Goal: Transaction & Acquisition: Obtain resource

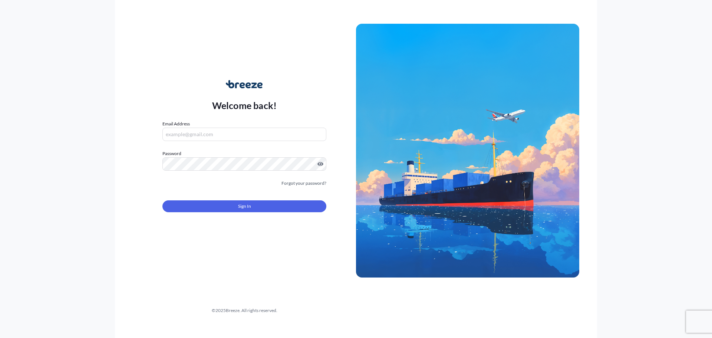
type input "[PERSON_NAME][EMAIL_ADDRESS][DOMAIN_NAME]"
click at [263, 204] on button "Sign In" at bounding box center [244, 206] width 164 height 12
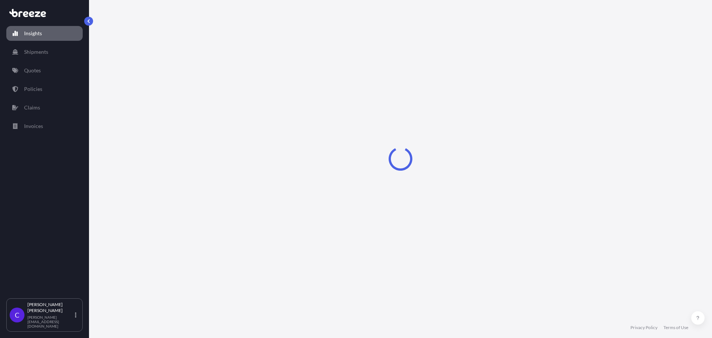
select select "2025"
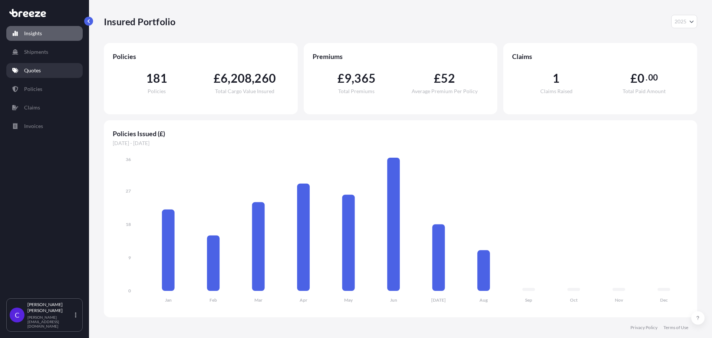
click at [62, 66] on link "Quotes" at bounding box center [44, 70] width 76 height 15
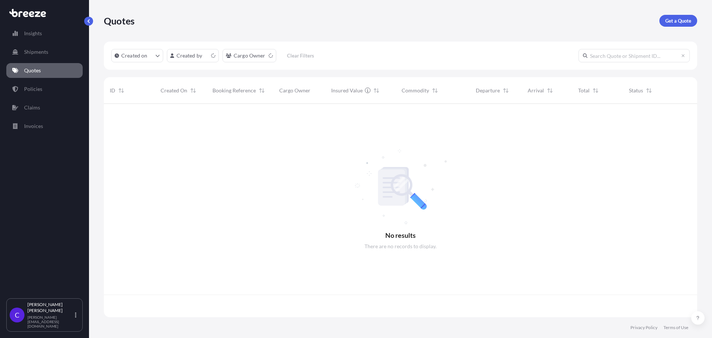
scroll to position [212, 587]
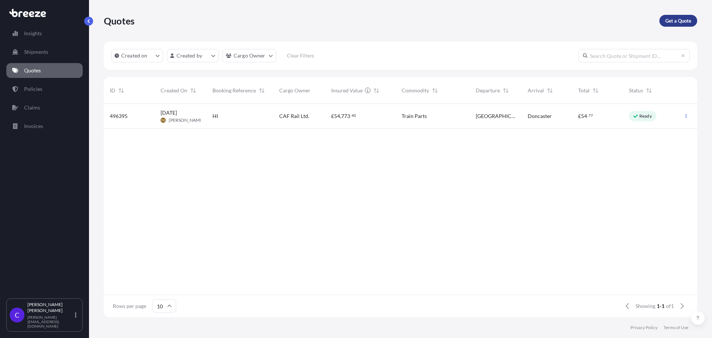
click at [666, 24] on link "Get a Quote" at bounding box center [678, 21] width 38 height 12
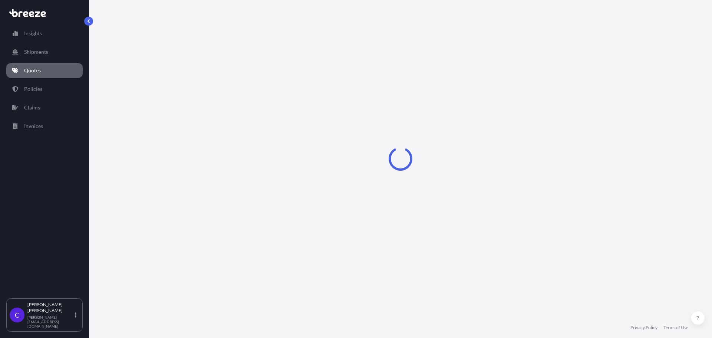
select select "Sea"
select select "1"
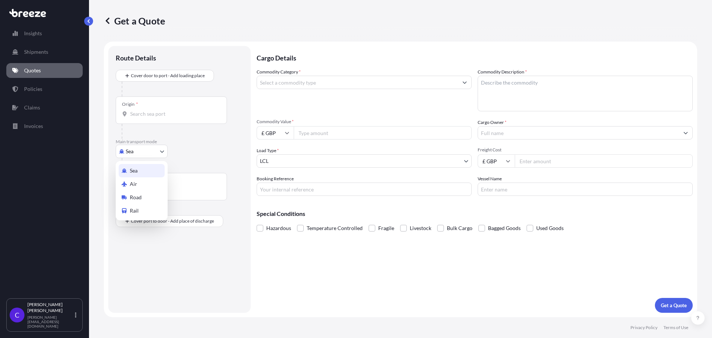
click at [151, 153] on body "Insights Shipments Quotes Policies Claims Invoices C [PERSON_NAME] [PERSON_NAME…" at bounding box center [356, 169] width 712 height 338
click at [153, 197] on div "Road" at bounding box center [142, 196] width 46 height 13
select select "Road"
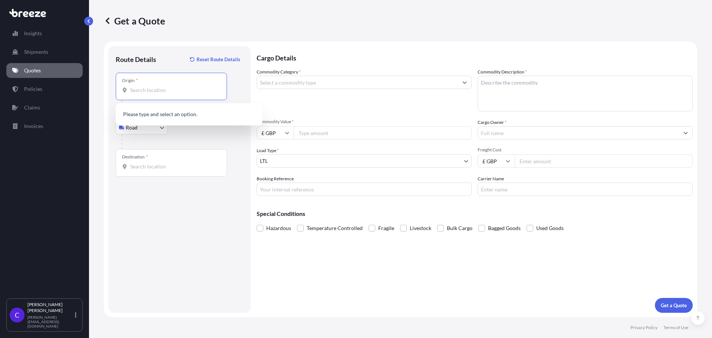
click at [141, 93] on input "Origin *" at bounding box center [173, 89] width 87 height 7
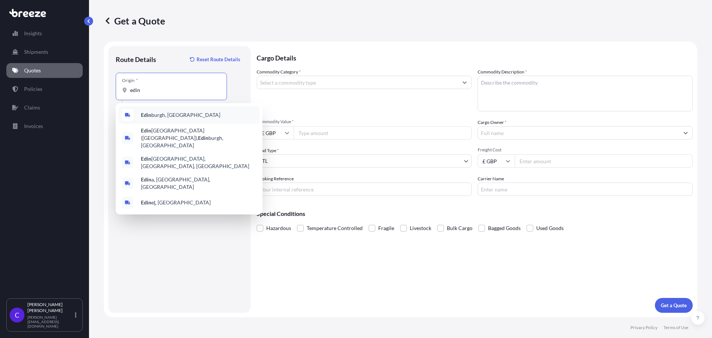
click at [154, 112] on span "[PERSON_NAME], [GEOGRAPHIC_DATA]" at bounding box center [180, 114] width 79 height 7
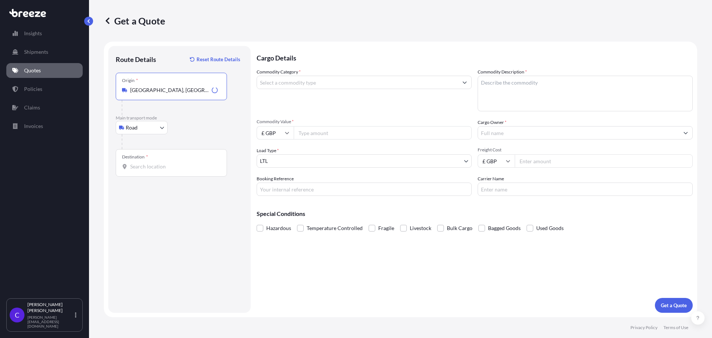
type input "[GEOGRAPHIC_DATA], [GEOGRAPHIC_DATA]"
click at [162, 168] on input "Destination *" at bounding box center [173, 166] width 87 height 7
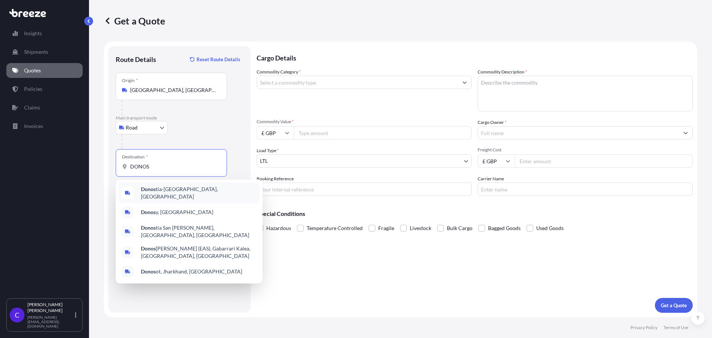
click at [193, 195] on div "Donos tia-[GEOGRAPHIC_DATA], [GEOGRAPHIC_DATA]" at bounding box center [189, 192] width 141 height 21
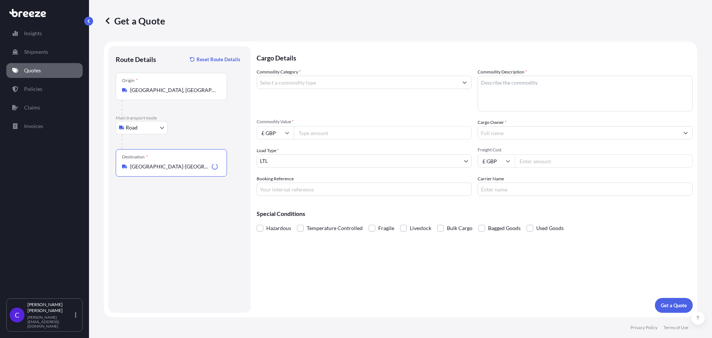
type input "[GEOGRAPHIC_DATA]-[GEOGRAPHIC_DATA], [GEOGRAPHIC_DATA]"
click at [283, 86] on input "Commodity Category *" at bounding box center [357, 82] width 201 height 13
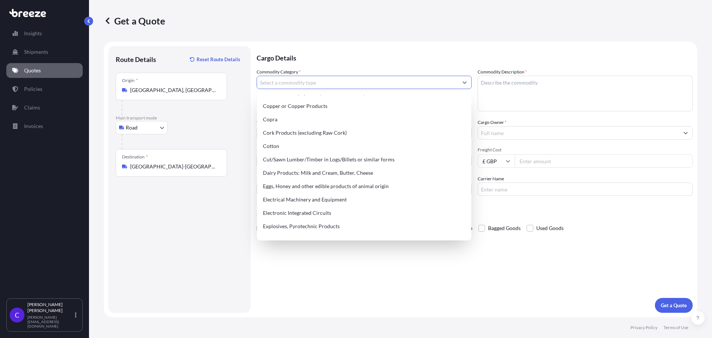
scroll to position [371, 0]
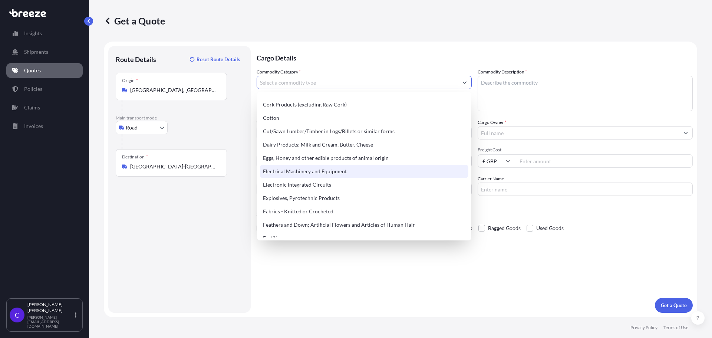
click at [307, 169] on div "Electrical Machinery and Equipment" at bounding box center [364, 171] width 208 height 13
type input "Electrical Machinery and Equipment"
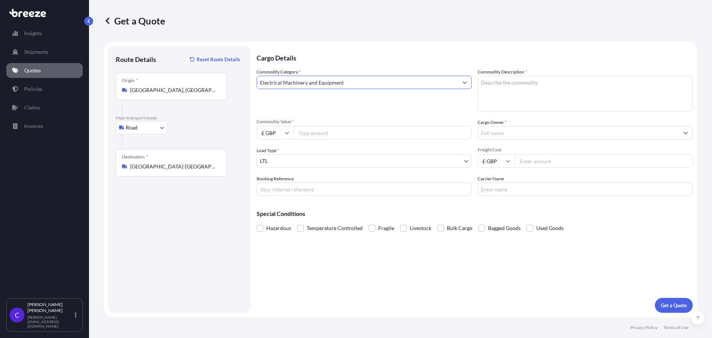
click at [313, 137] on input "Commodity Value *" at bounding box center [383, 132] width 178 height 13
click at [285, 135] on icon at bounding box center [287, 132] width 4 height 4
click at [278, 153] on div "€ EUR" at bounding box center [274, 153] width 31 height 14
type input "€ EUR"
click at [335, 128] on input "Commodity Value *" at bounding box center [383, 132] width 178 height 13
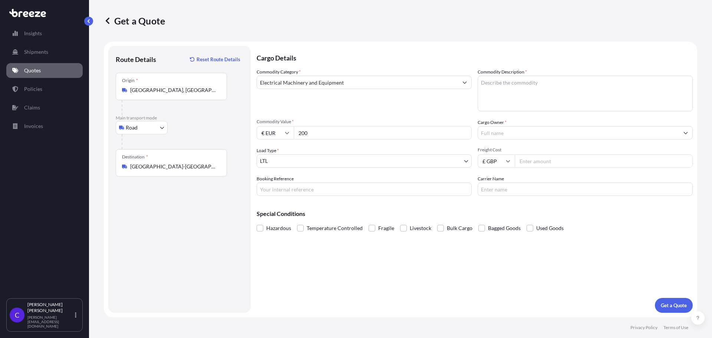
type input "200"
click at [318, 188] on input "Booking Reference" at bounding box center [363, 188] width 215 height 13
type input "HE85071"
click at [522, 101] on textarea "Commodity Description *" at bounding box center [584, 94] width 215 height 36
type textarea "TRAIN CONTROL AND MONITORING SPARE PARTS"
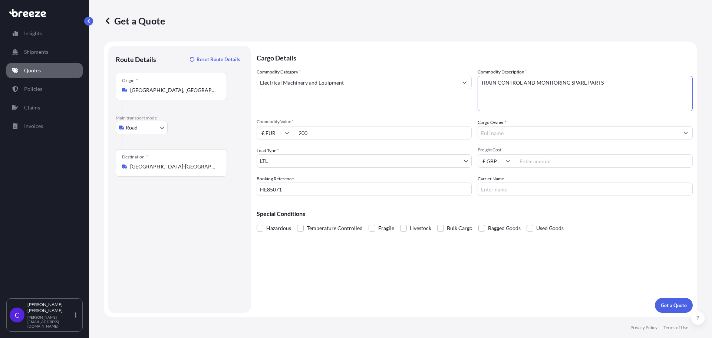
click at [511, 129] on input "Cargo Owner *" at bounding box center [578, 132] width 201 height 13
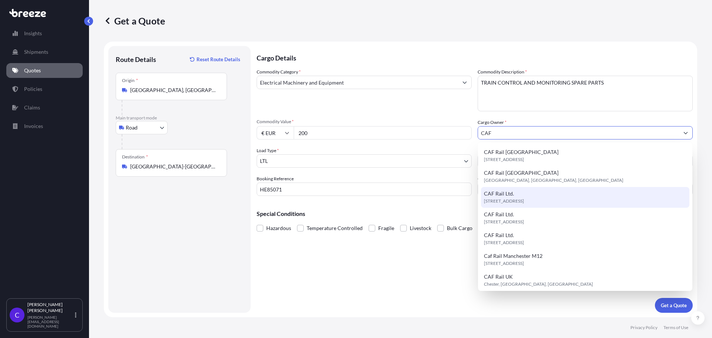
click at [524, 198] on span "[STREET_ADDRESS]" at bounding box center [504, 200] width 40 height 7
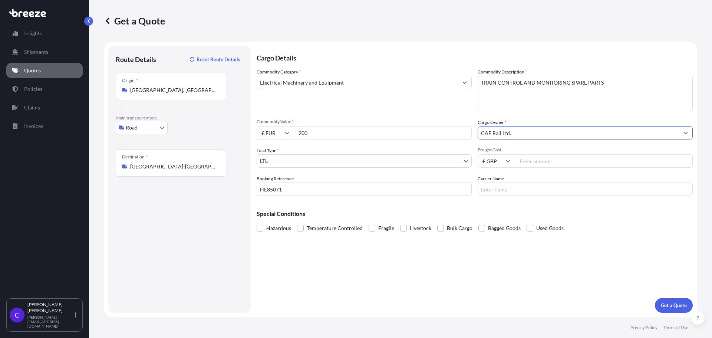
type input "CAF Rail Ltd."
click at [525, 161] on input "Freight Cost" at bounding box center [603, 160] width 178 height 13
type input "48.52"
click at [514, 188] on input "Carrier Name" at bounding box center [584, 188] width 215 height 13
type input "DHL"
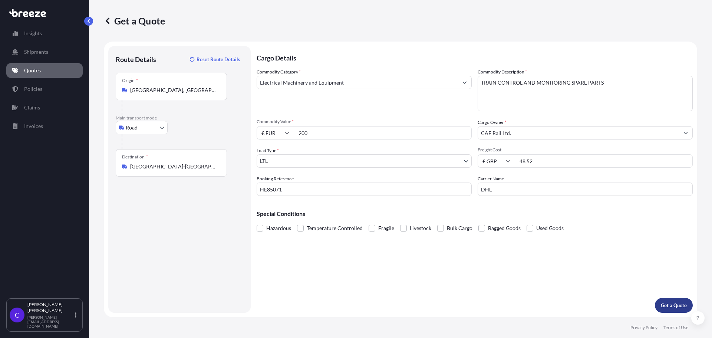
click at [672, 302] on p "Get a Quote" at bounding box center [673, 304] width 26 height 7
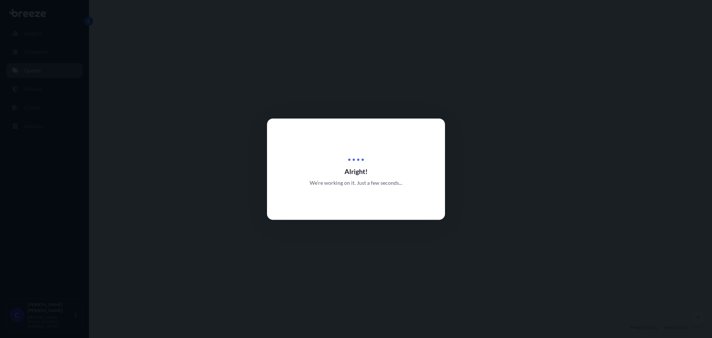
select select "Road"
select select "1"
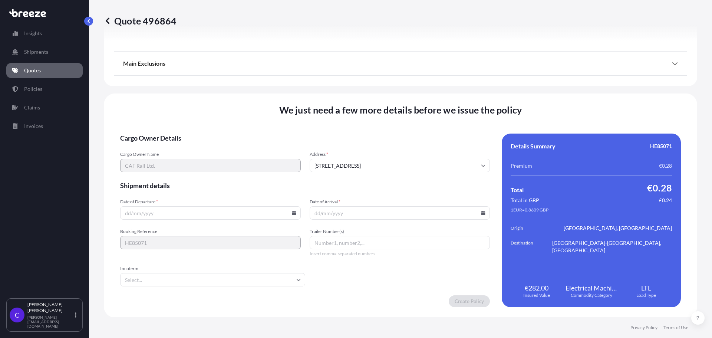
scroll to position [839, 0]
click at [226, 216] on input "Date of Departure *" at bounding box center [210, 212] width 180 height 13
click at [292, 213] on icon at bounding box center [294, 212] width 4 height 4
click at [173, 163] on button "19" at bounding box center [175, 161] width 12 height 12
type input "[DATE]"
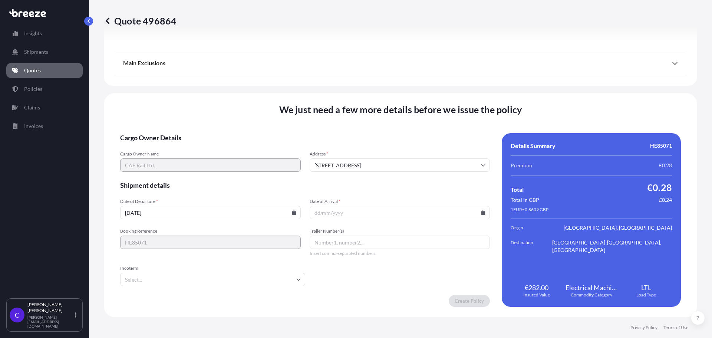
click at [481, 211] on icon at bounding box center [483, 212] width 4 height 4
click at [363, 161] on button "19" at bounding box center [363, 161] width 12 height 12
type input "[DATE]"
click at [289, 213] on input "[DATE]" at bounding box center [210, 212] width 180 height 13
click at [292, 212] on icon at bounding box center [294, 212] width 4 height 4
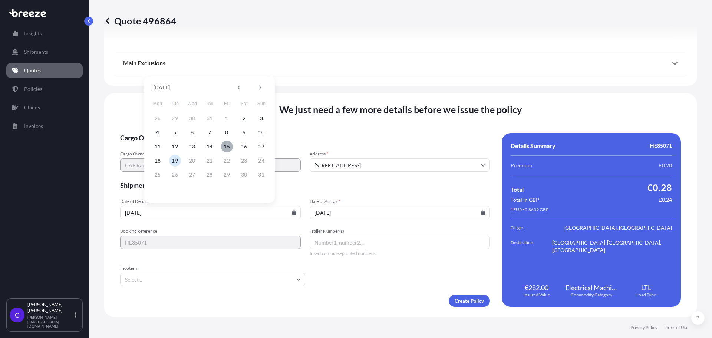
click at [230, 145] on button "15" at bounding box center [227, 146] width 12 height 12
type input "[DATE]"
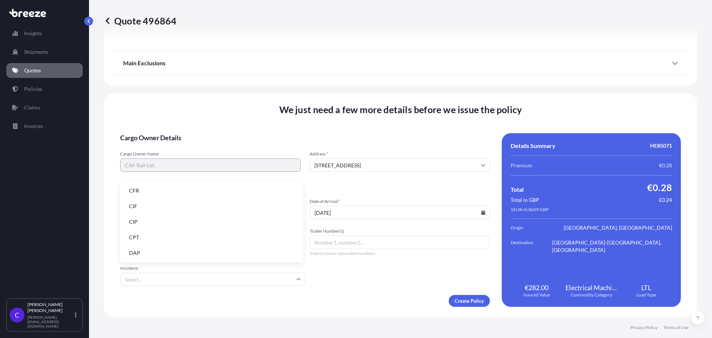
click at [238, 285] on input "Incoterm" at bounding box center [212, 278] width 185 height 13
click at [158, 248] on li "DAP" at bounding box center [211, 253] width 177 height 14
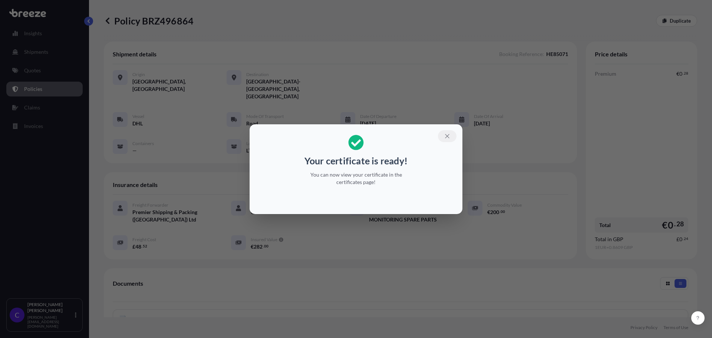
click at [443, 136] on button "button" at bounding box center [447, 136] width 19 height 12
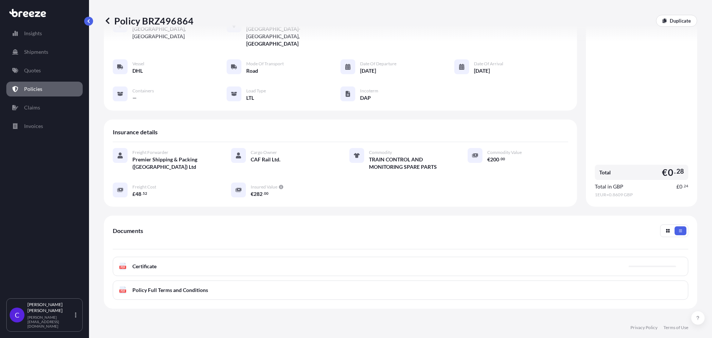
scroll to position [74, 0]
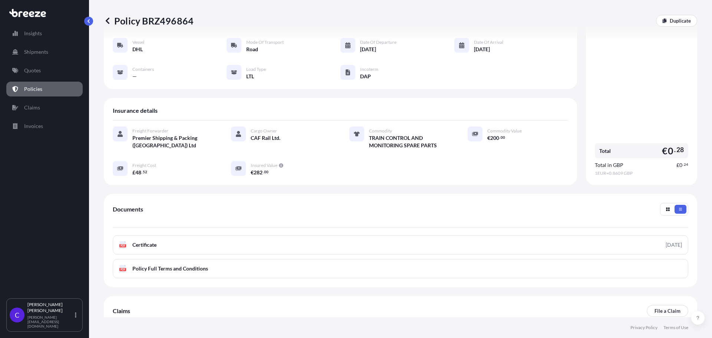
click at [515, 235] on link "PDF Certificate [DATE]" at bounding box center [400, 244] width 575 height 19
click at [33, 73] on p "Quotes" at bounding box center [32, 70] width 17 height 7
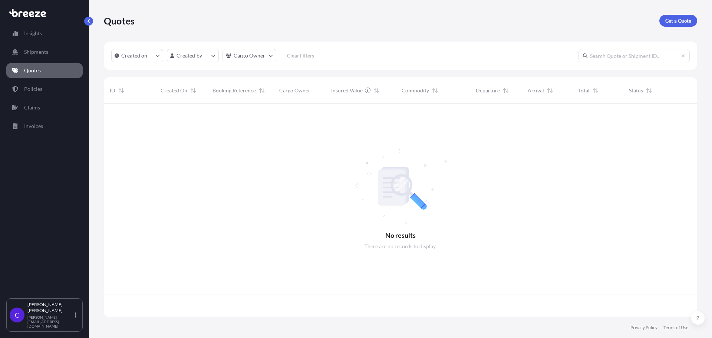
scroll to position [212, 587]
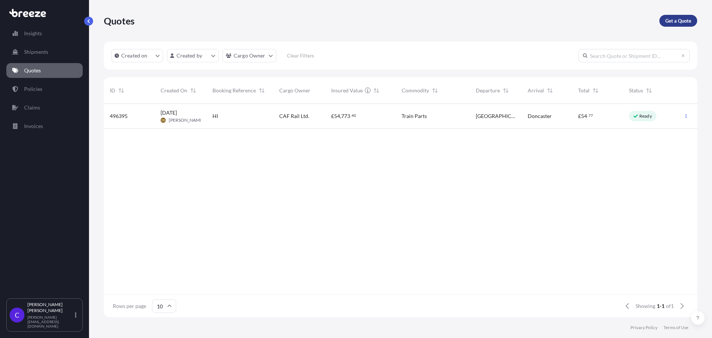
click at [670, 19] on p "Get a Quote" at bounding box center [678, 20] width 26 height 7
select select "Sea"
select select "1"
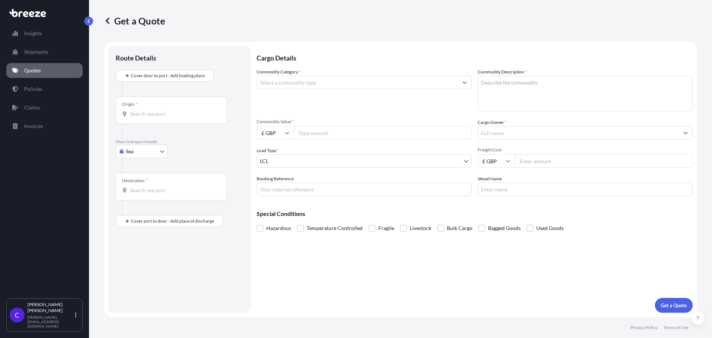
click at [282, 77] on input "Commodity Category *" at bounding box center [357, 82] width 201 height 13
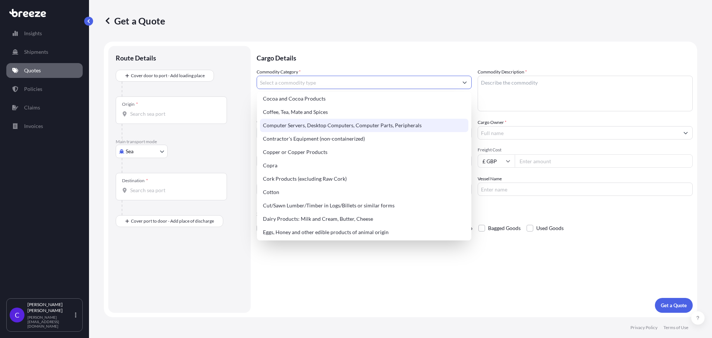
scroll to position [371, 0]
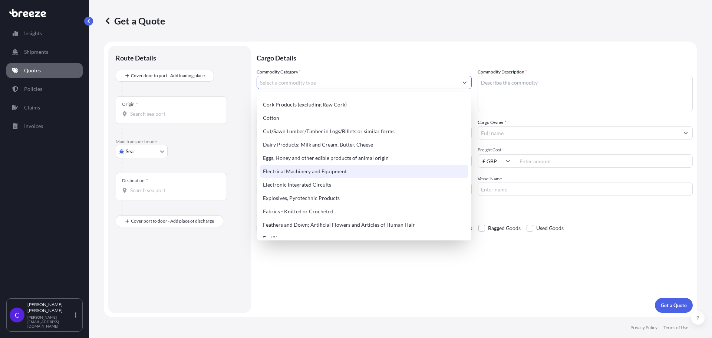
click at [302, 173] on div "Electrical Machinery and Equipment" at bounding box center [364, 171] width 208 height 13
type input "Electrical Machinery and Equipment"
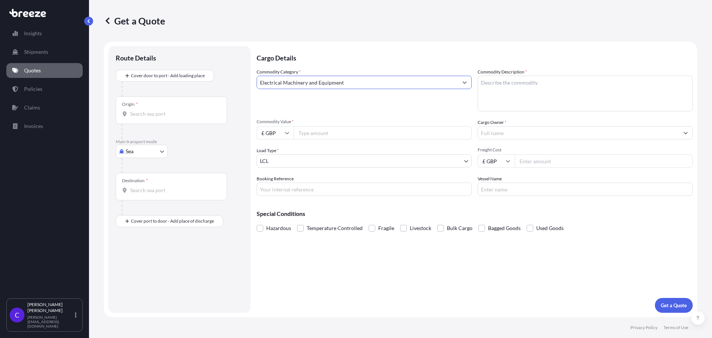
click at [158, 154] on body "140 options available. Insights Shipments Quotes Policies Claims Invoices C [PE…" at bounding box center [356, 169] width 712 height 338
click at [136, 196] on span "Road" at bounding box center [136, 196] width 12 height 7
select select "Road"
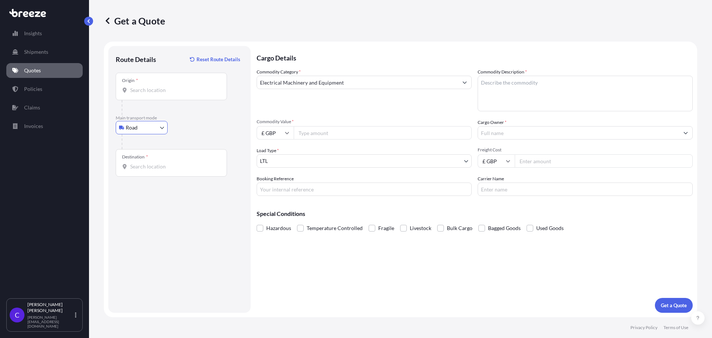
click at [142, 95] on div "Origin *" at bounding box center [171, 86] width 111 height 27
click at [142, 94] on input "Origin *" at bounding box center [173, 89] width 87 height 7
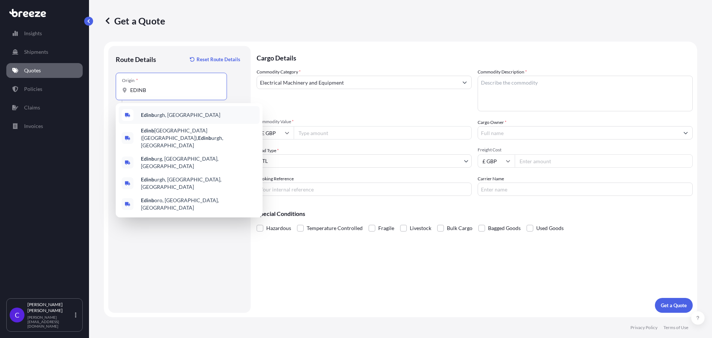
click at [165, 112] on span "Edinb urgh, [GEOGRAPHIC_DATA]" at bounding box center [180, 114] width 79 height 7
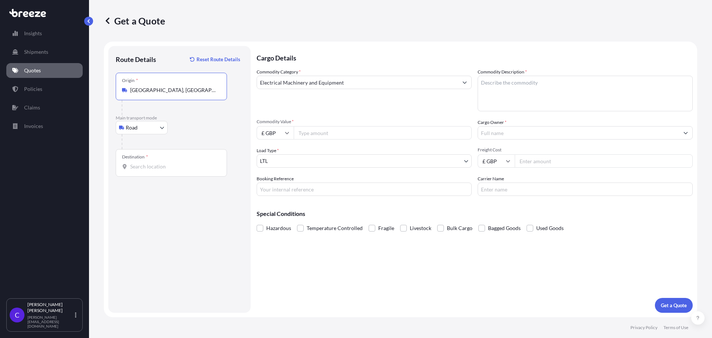
type input "[GEOGRAPHIC_DATA], [GEOGRAPHIC_DATA]"
click at [168, 162] on div "Destination *" at bounding box center [171, 162] width 111 height 27
click at [168, 163] on input "Destination *" at bounding box center [173, 166] width 87 height 7
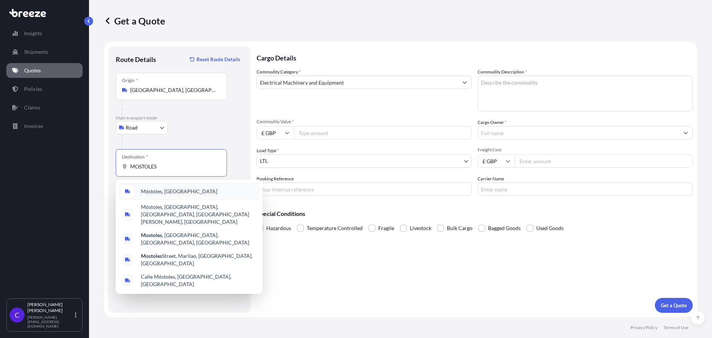
click at [156, 187] on div "Móstoles, [GEOGRAPHIC_DATA]" at bounding box center [189, 191] width 141 height 18
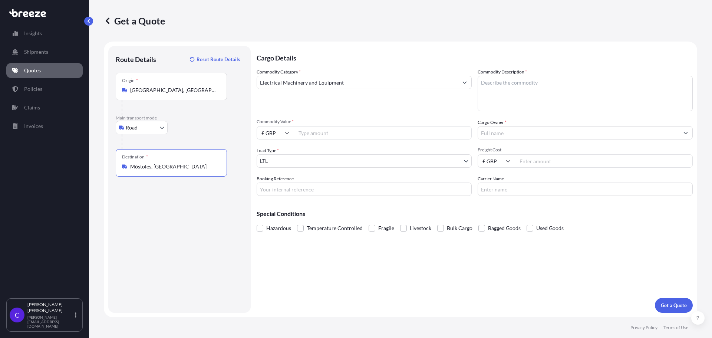
type input "Móstoles, [GEOGRAPHIC_DATA]"
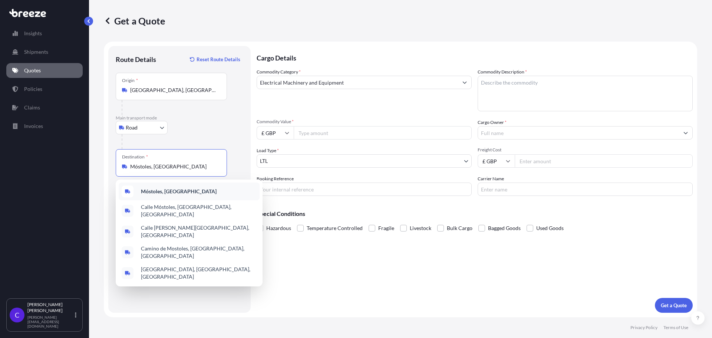
click at [281, 135] on input "£ GBP" at bounding box center [274, 132] width 37 height 13
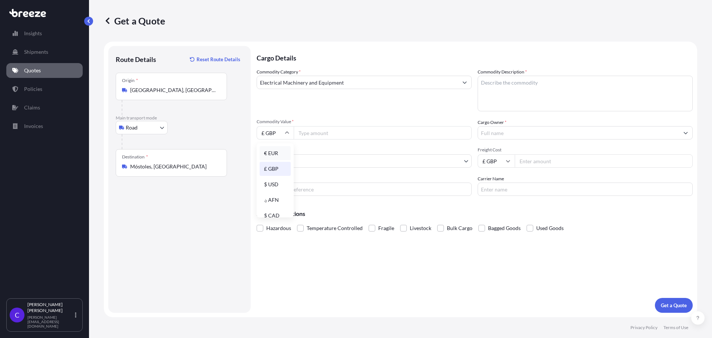
click at [267, 151] on div "€ EUR" at bounding box center [274, 153] width 31 height 14
type input "€ EUR"
click at [312, 138] on input "Commodity Value *" at bounding box center [383, 132] width 178 height 13
type input "400"
click at [298, 195] on input "Booking Reference" at bounding box center [363, 188] width 215 height 13
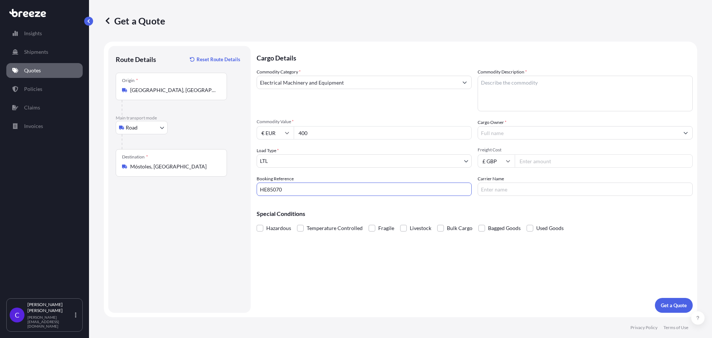
type input "HE85070"
click at [517, 88] on textarea "Commodity Description *" at bounding box center [584, 94] width 215 height 36
type textarea "TRAIN CONTROL AND MONITORING SPARE PARTS"
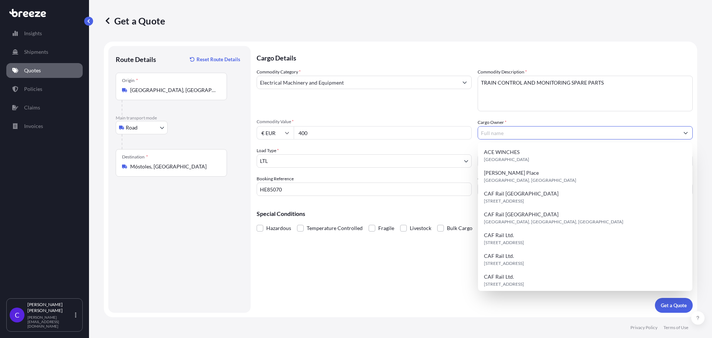
click at [523, 128] on input "Cargo Owner *" at bounding box center [578, 132] width 201 height 13
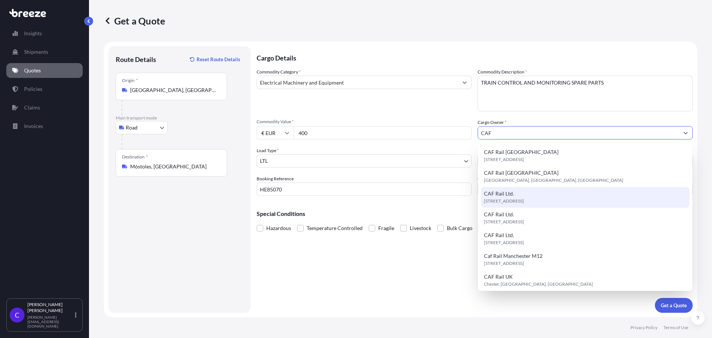
click at [524, 200] on span "[STREET_ADDRESS]" at bounding box center [504, 200] width 40 height 7
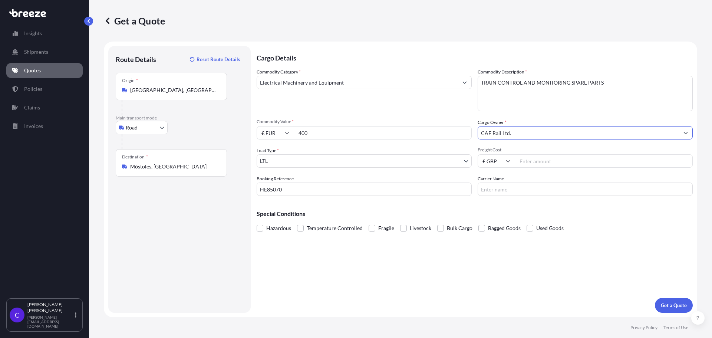
type input "CAF Rail Ltd."
click at [536, 161] on input "Freight Cost" at bounding box center [603, 160] width 178 height 13
type input "48.52"
click at [502, 186] on input "Carrier Name" at bounding box center [584, 188] width 215 height 13
type input "DHL"
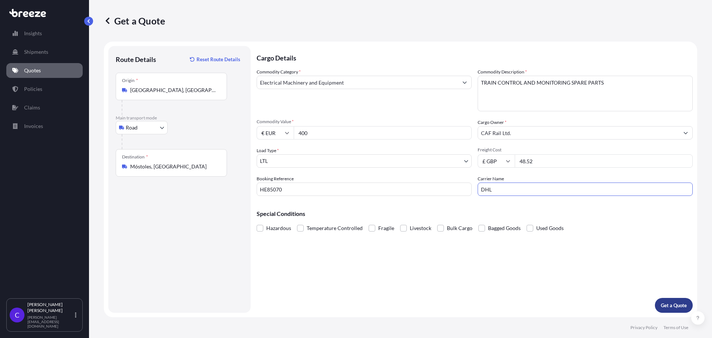
click at [667, 301] on button "Get a Quote" at bounding box center [673, 305] width 38 height 15
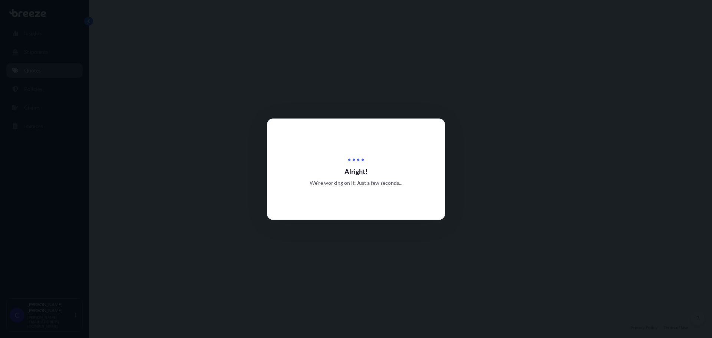
select select "Road"
select select "1"
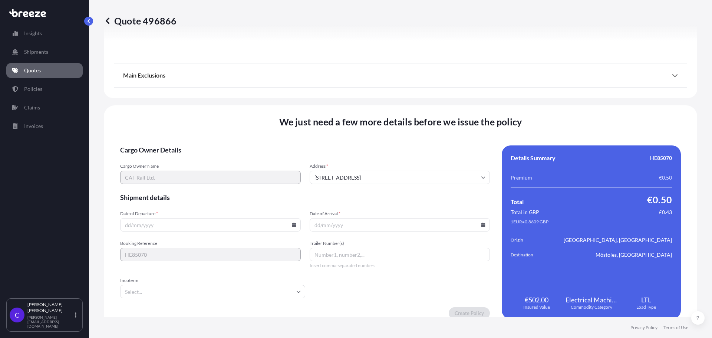
scroll to position [839, 0]
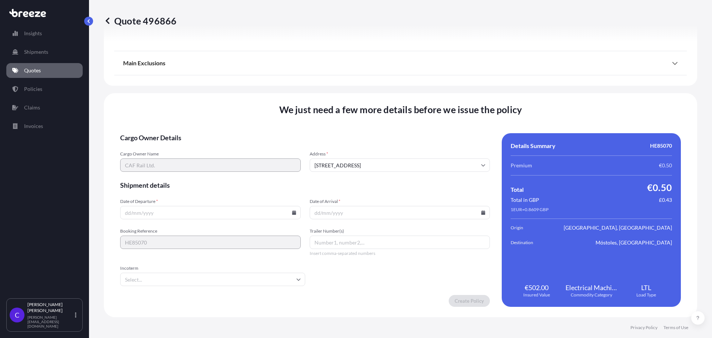
click at [156, 208] on input "Date of Departure *" at bounding box center [210, 212] width 180 height 13
click at [292, 212] on icon at bounding box center [294, 212] width 4 height 4
click at [230, 144] on button "15" at bounding box center [227, 146] width 12 height 12
type input "[DATE]"
click at [481, 211] on icon at bounding box center [483, 212] width 4 height 4
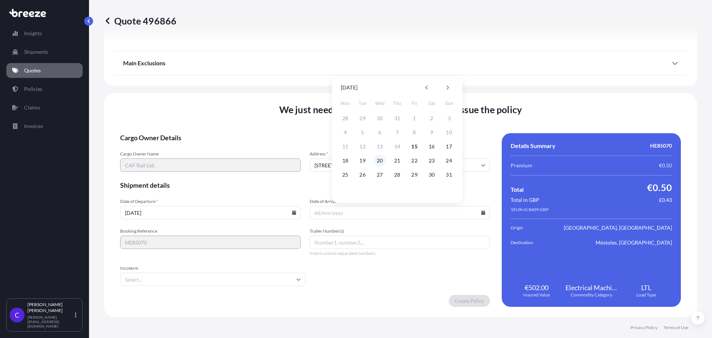
click at [377, 162] on button "20" at bounding box center [380, 161] width 12 height 12
type input "[DATE]"
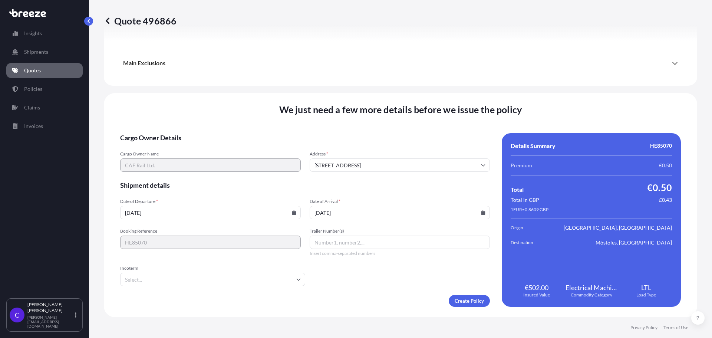
click at [301, 278] on input "Incoterm" at bounding box center [212, 278] width 185 height 13
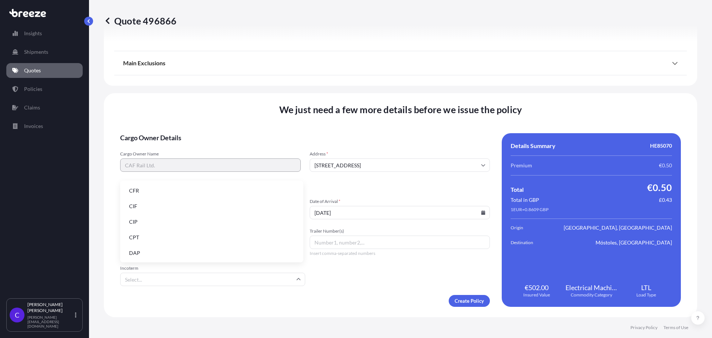
click at [169, 249] on li "DAP" at bounding box center [211, 253] width 177 height 14
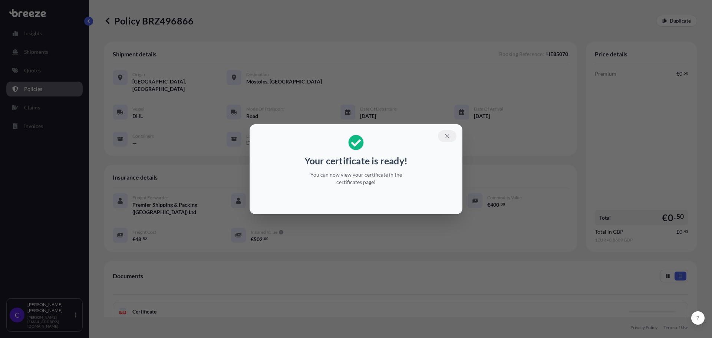
click at [444, 133] on icon "button" at bounding box center [447, 136] width 7 height 7
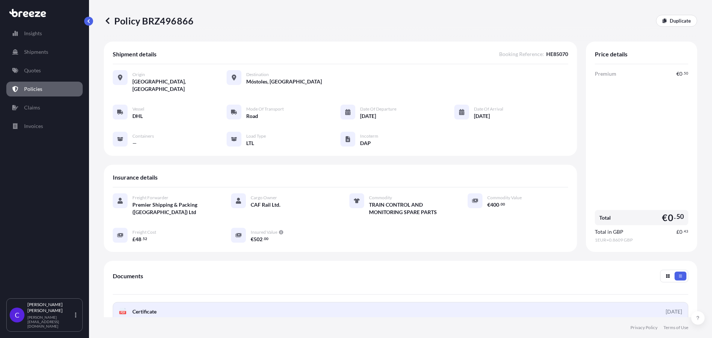
click at [367, 302] on link "PDF Certificate [DATE]" at bounding box center [400, 311] width 575 height 19
